Goal: Task Accomplishment & Management: Use online tool/utility

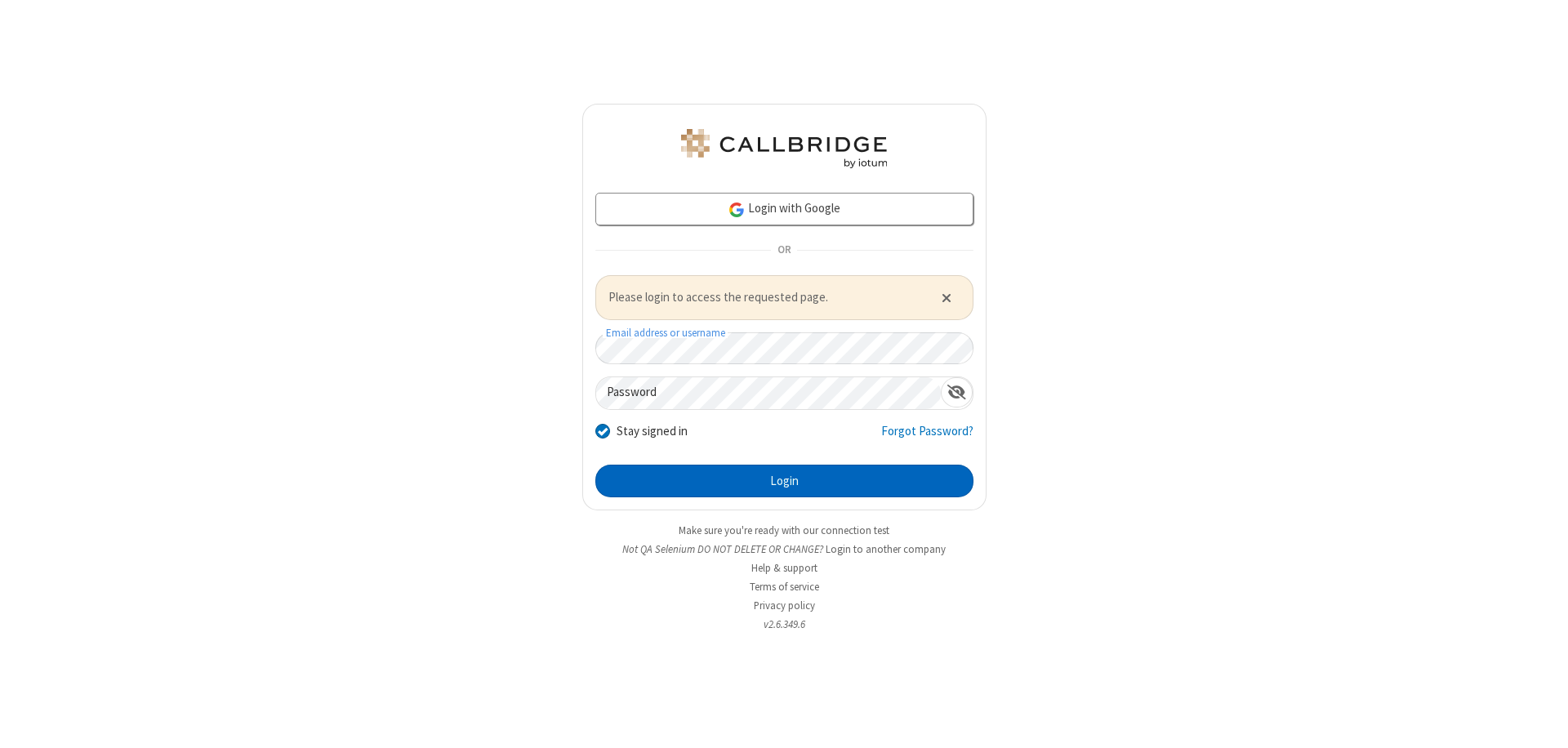
click at [784, 481] on button "Login" at bounding box center [784, 481] width 378 height 33
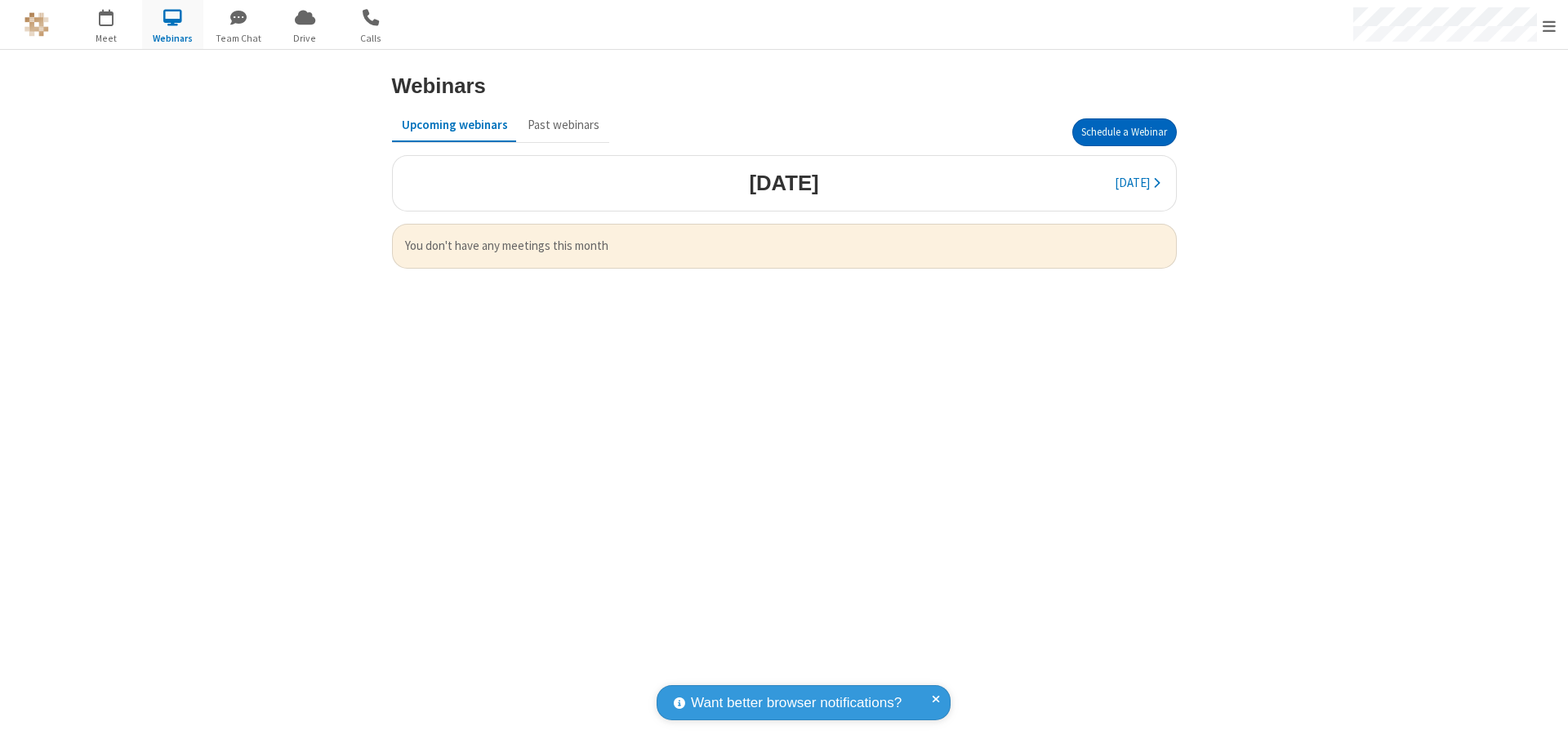
click at [1124, 132] on button "Schedule a Webinar" at bounding box center [1125, 132] width 105 height 28
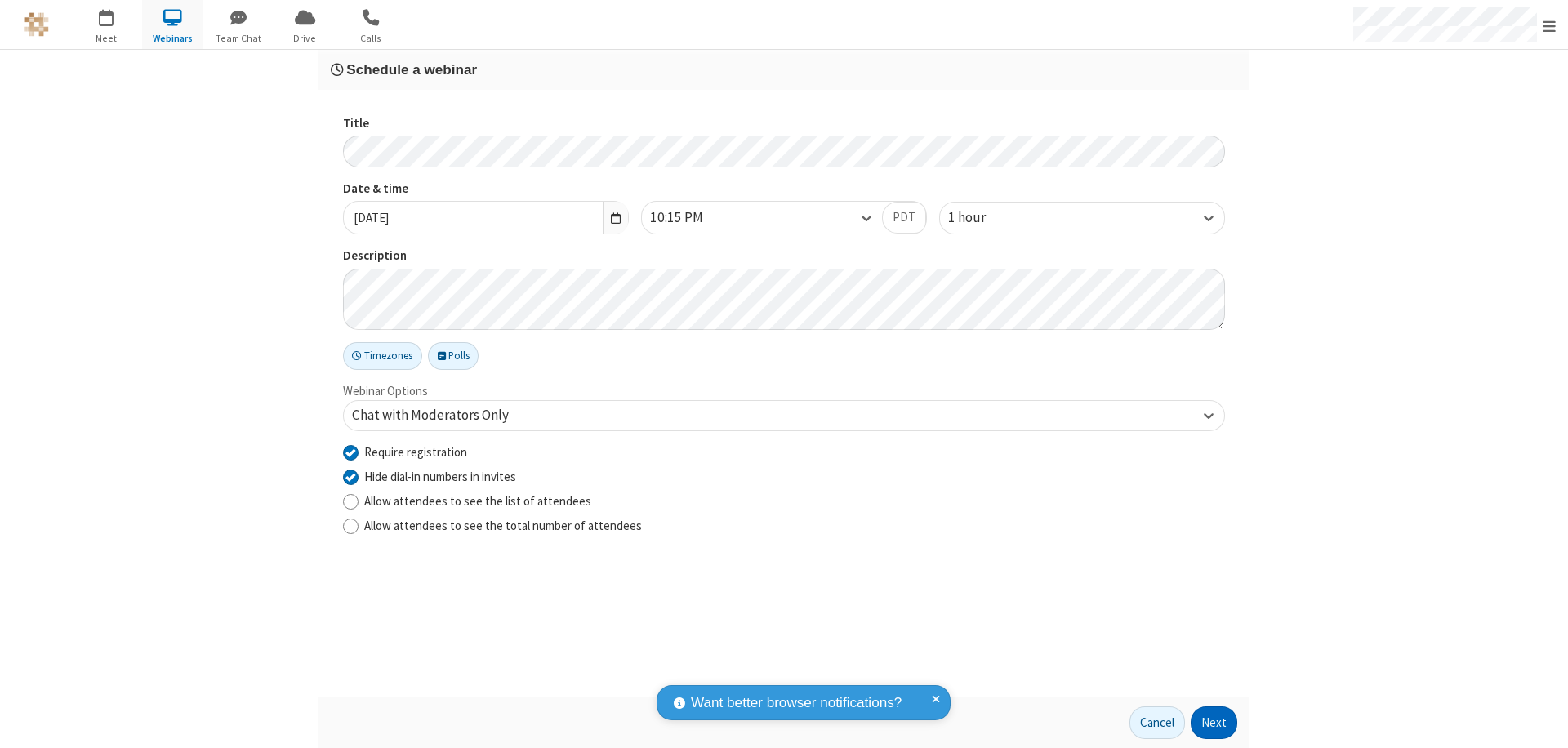
click at [1214, 723] on button "Next" at bounding box center [1214, 723] width 47 height 33
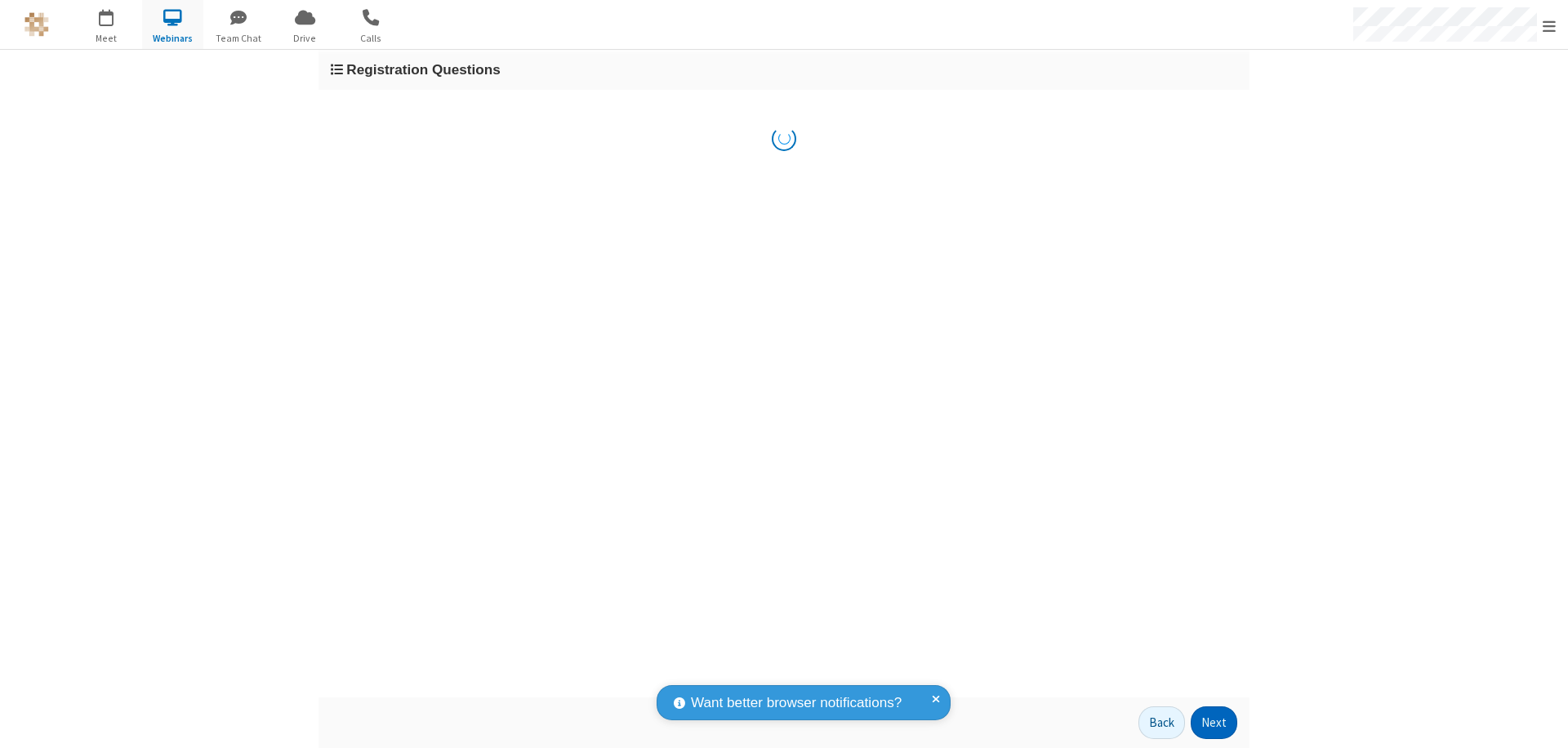
click at [1214, 723] on button "Next" at bounding box center [1214, 723] width 47 height 33
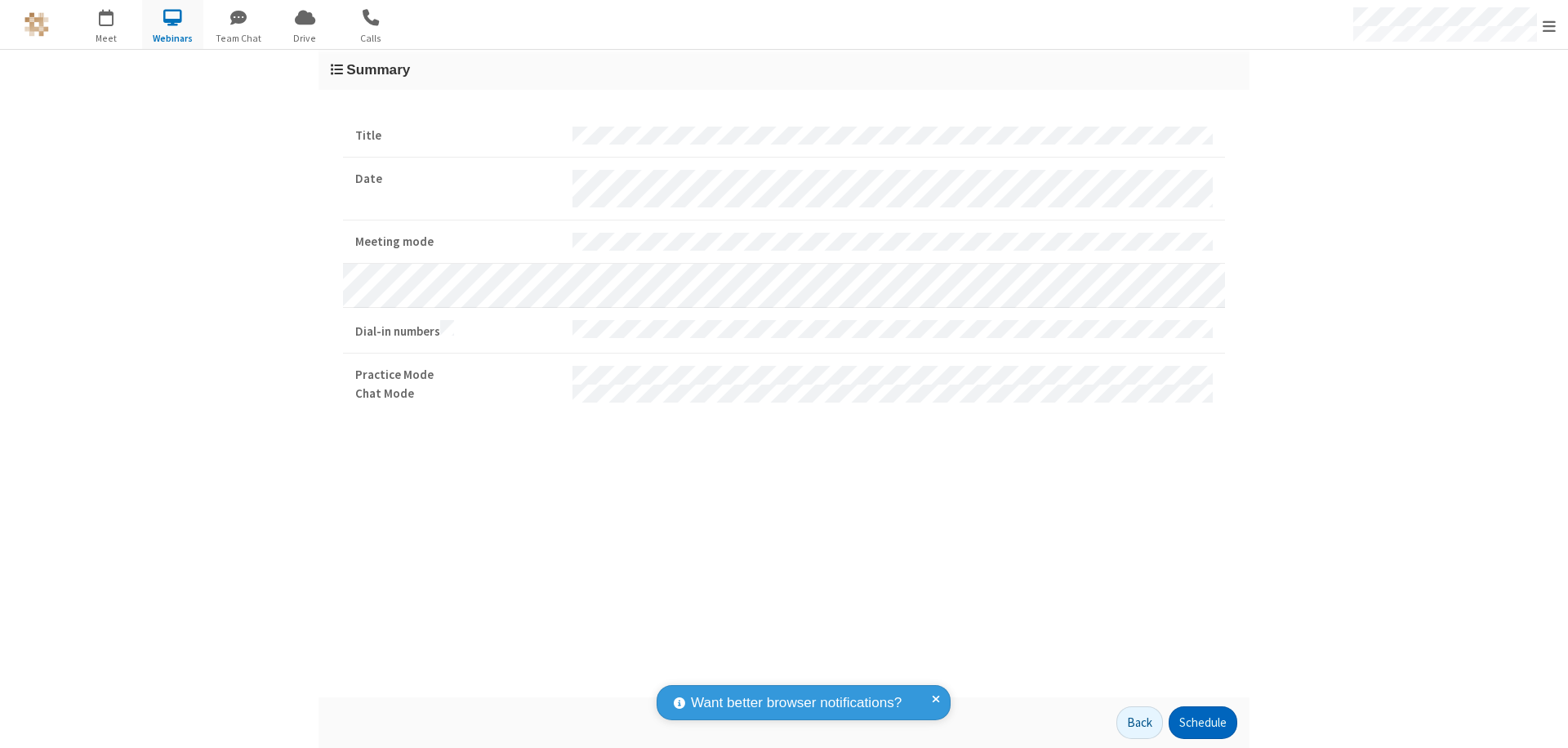
click at [1202, 723] on button "Schedule" at bounding box center [1203, 723] width 69 height 33
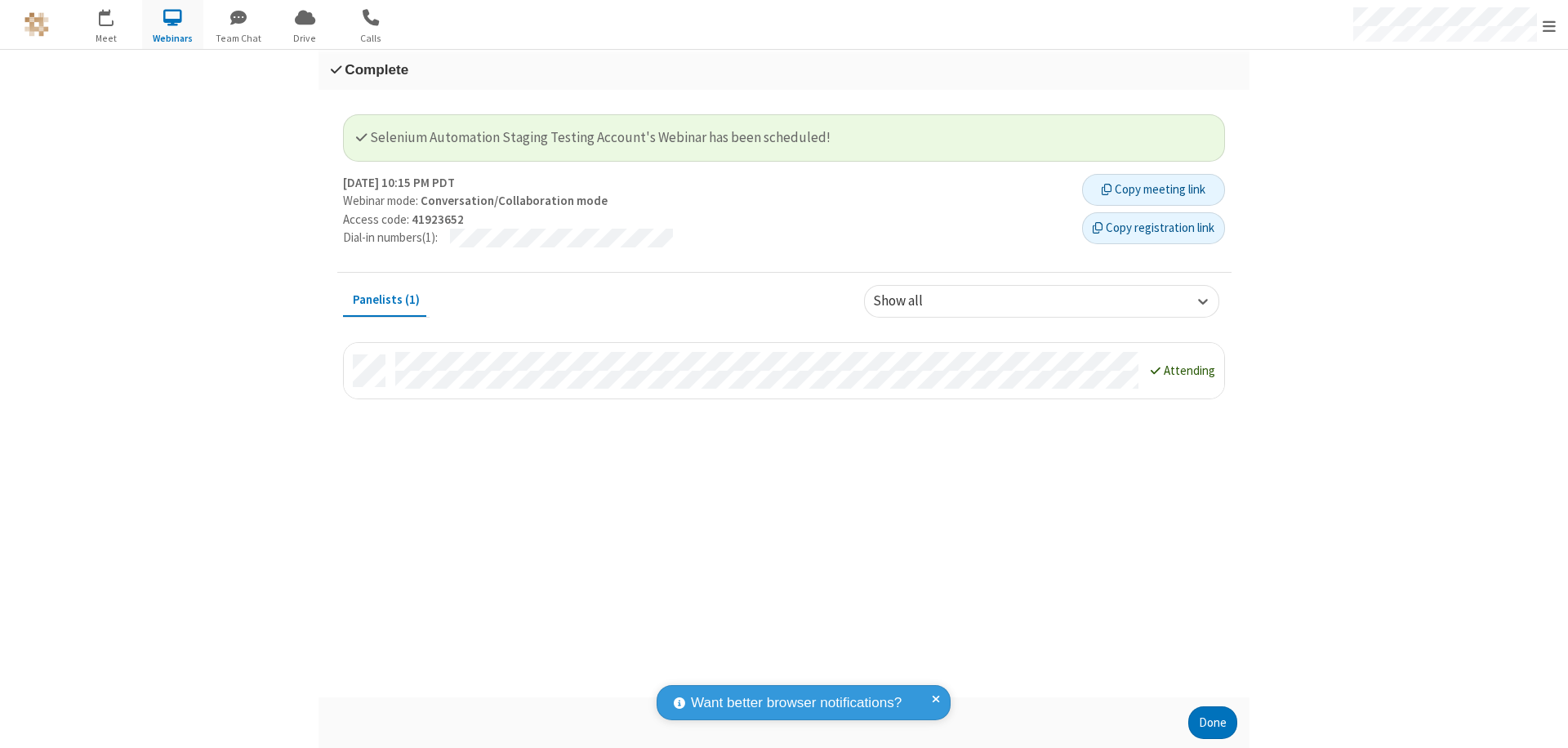
click at [1153, 228] on button "Copy registration link" at bounding box center [1153, 229] width 143 height 33
click at [1212, 723] on button "Done" at bounding box center [1212, 723] width 49 height 33
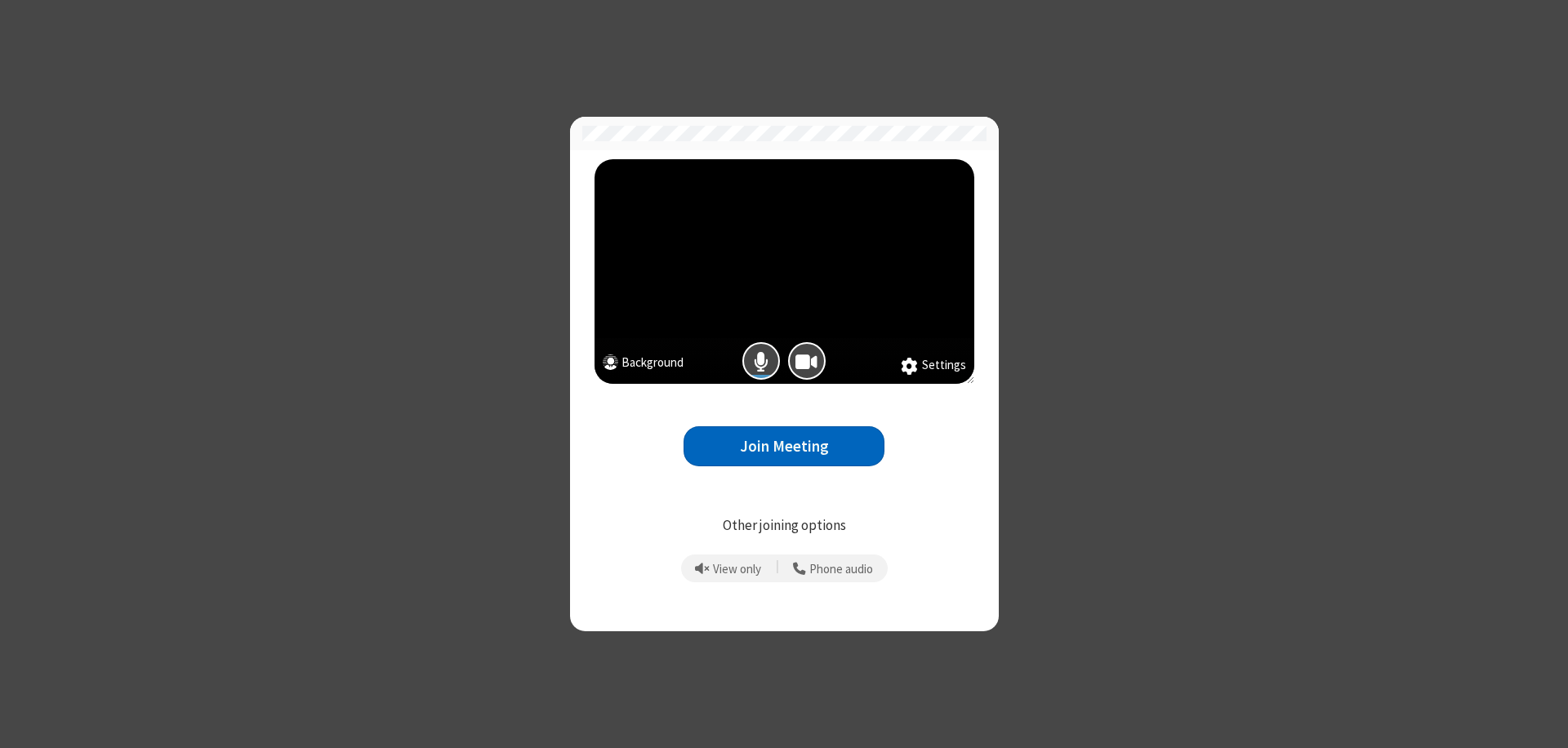
click at [784, 446] on button "Join Meeting" at bounding box center [784, 446] width 201 height 40
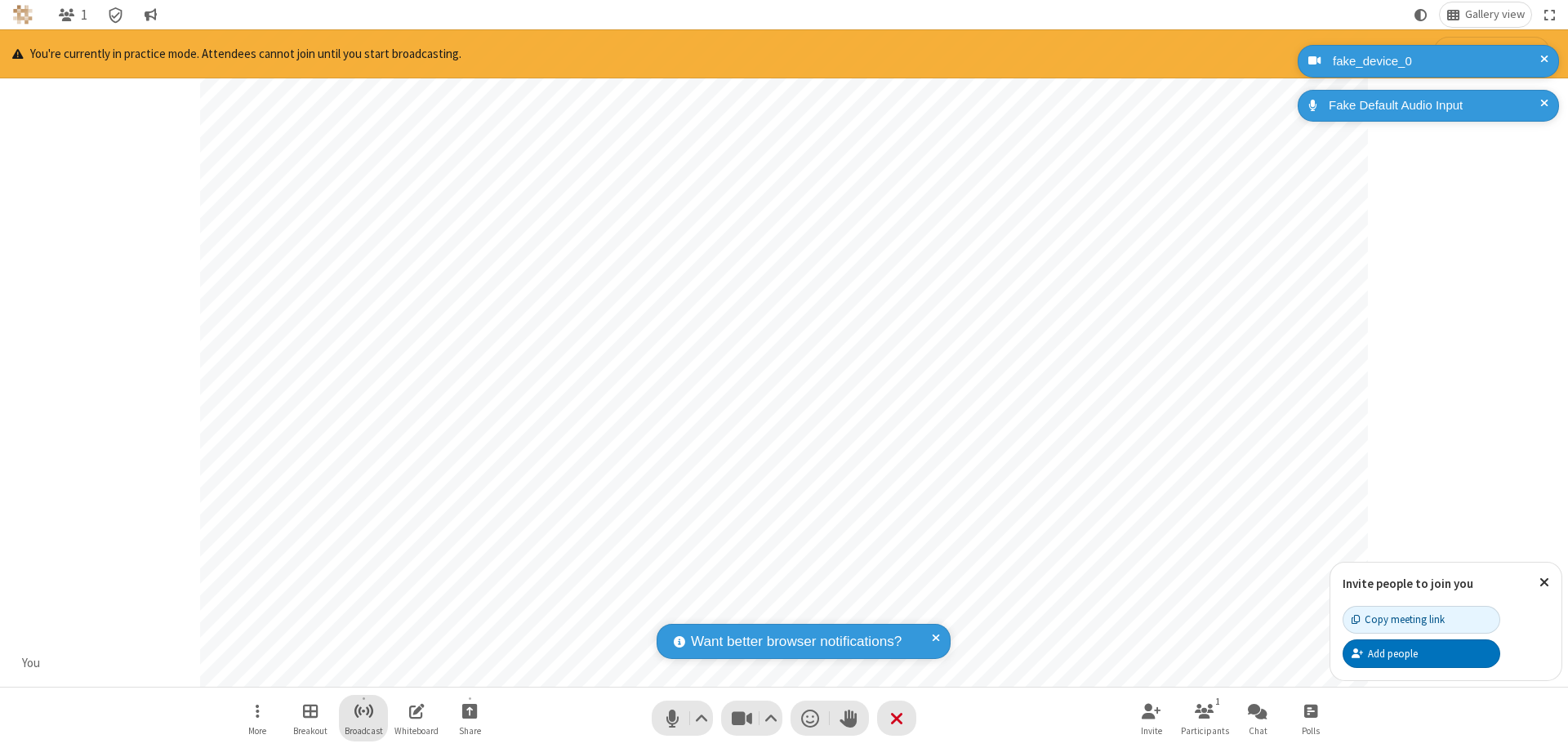
click at [362, 710] on span "Start broadcast" at bounding box center [363, 711] width 21 height 21
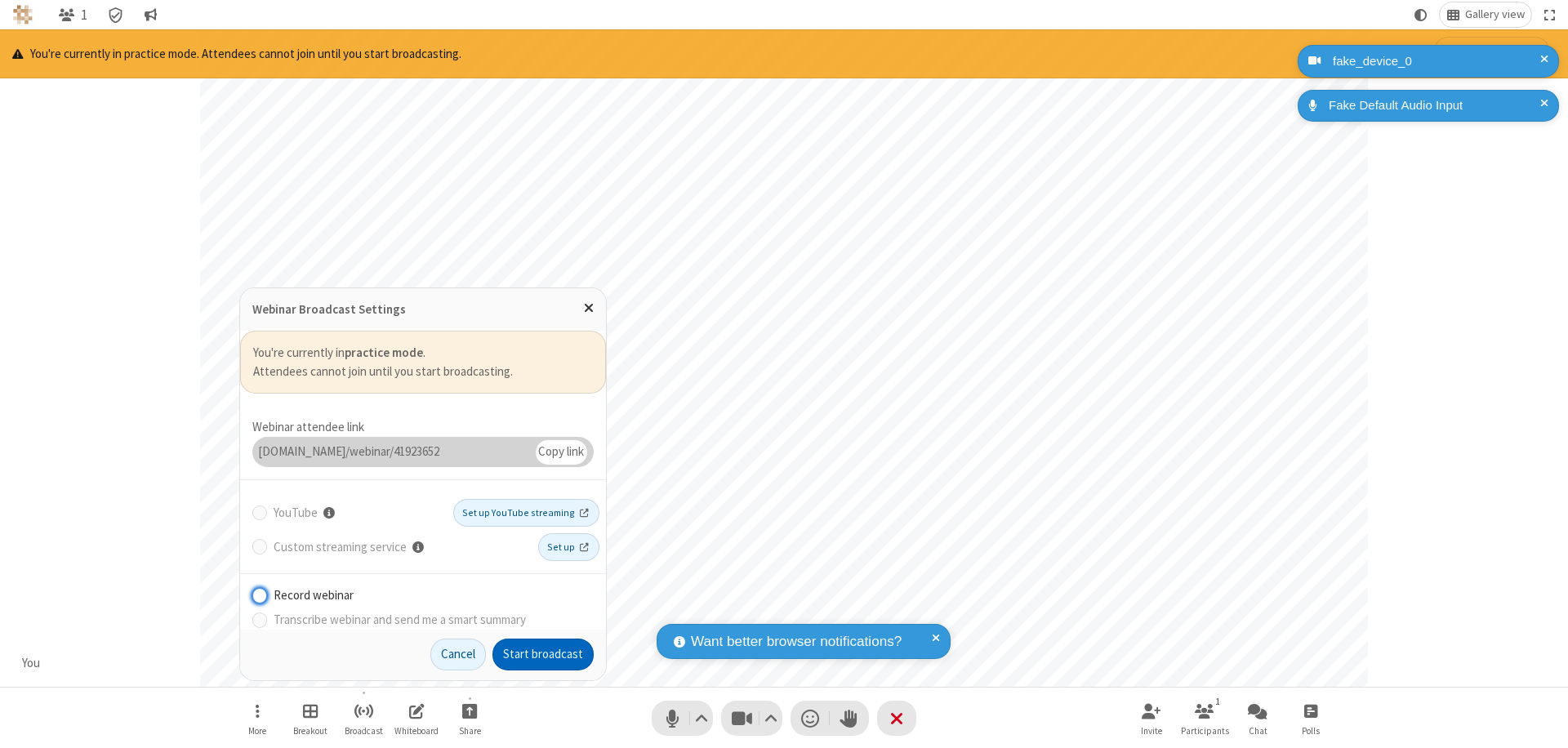
click at [543, 654] on button "Start broadcast" at bounding box center [543, 655] width 101 height 33
